Goal: Navigation & Orientation: Go to known website

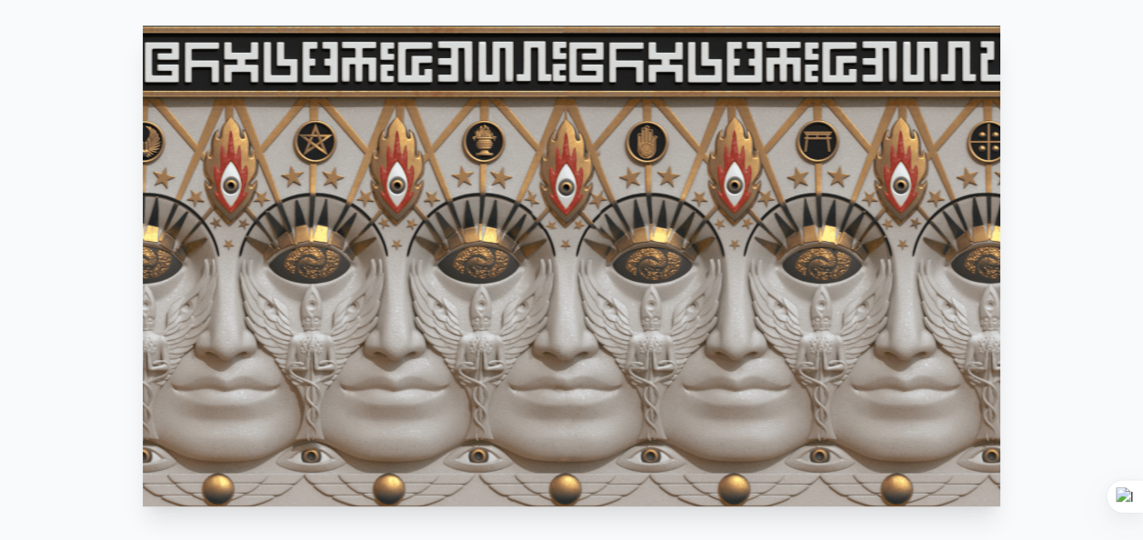
scroll to position [1384, 0]
